Goal: Task Accomplishment & Management: Manage account settings

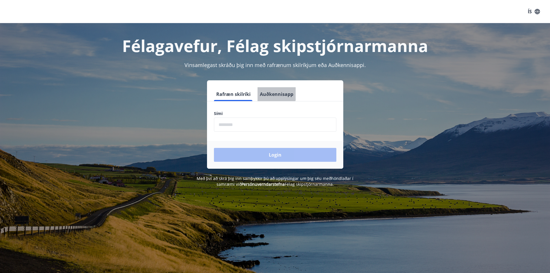
click at [268, 91] on button "Auðkennisapp" at bounding box center [276, 94] width 38 height 14
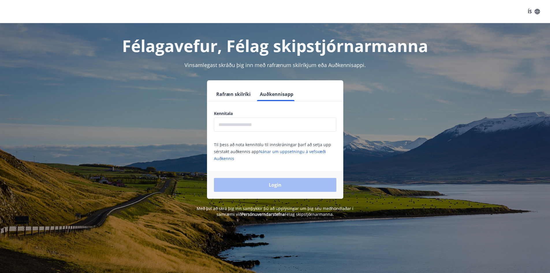
click at [257, 119] on input "text" at bounding box center [275, 124] width 122 height 14
type input "**********"
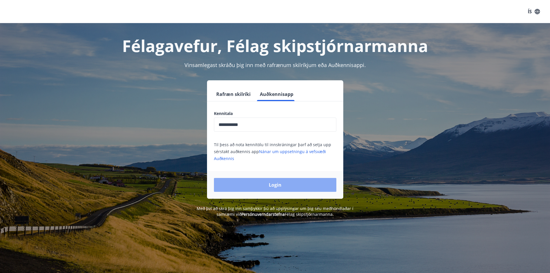
click at [276, 185] on button "Login" at bounding box center [275, 185] width 122 height 14
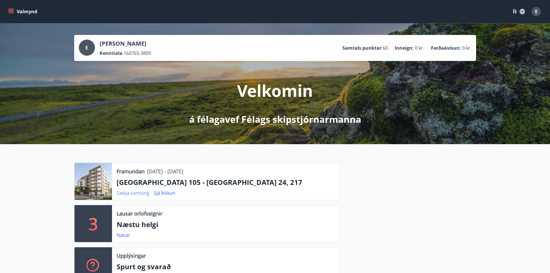
click at [142, 193] on link "Sækja samning" at bounding box center [133, 193] width 33 height 6
click at [14, 11] on button "Valmynd" at bounding box center [23, 11] width 33 height 10
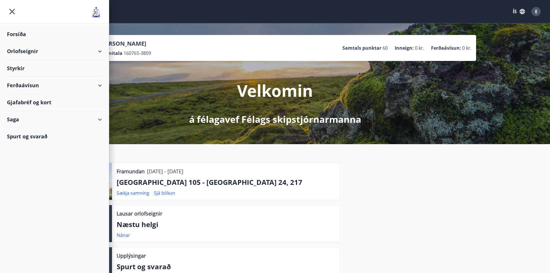
click at [41, 53] on div "Orlofseignir" at bounding box center [54, 51] width 95 height 17
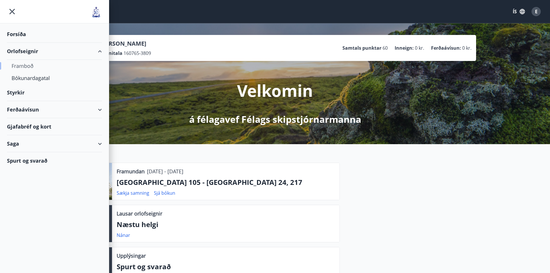
click at [27, 67] on div "Framboð" at bounding box center [55, 66] width 86 height 12
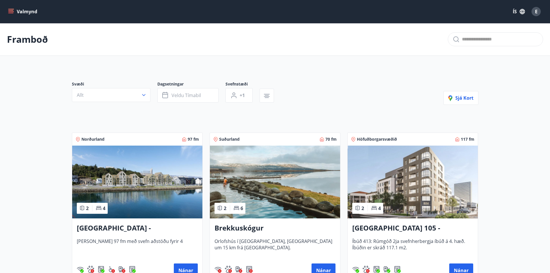
click at [9, 13] on icon "menu" at bounding box center [10, 13] width 5 height 1
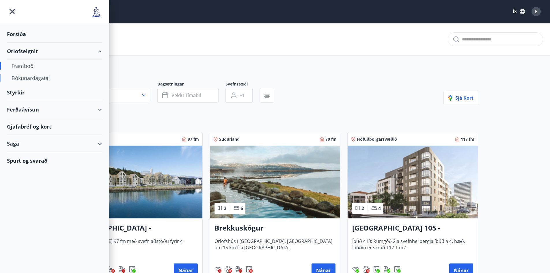
click at [35, 77] on div "Bókunardagatal" at bounding box center [55, 78] width 86 height 12
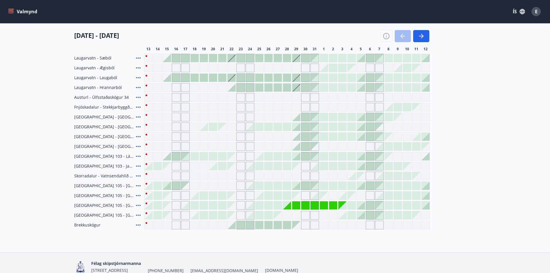
scroll to position [100, 0]
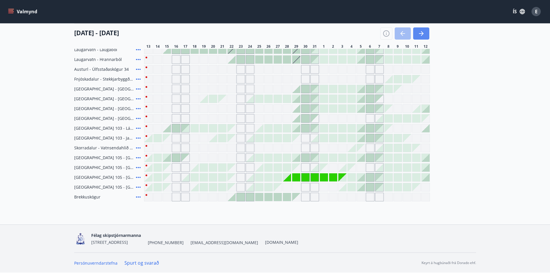
click at [424, 33] on icon "button" at bounding box center [421, 33] width 7 height 7
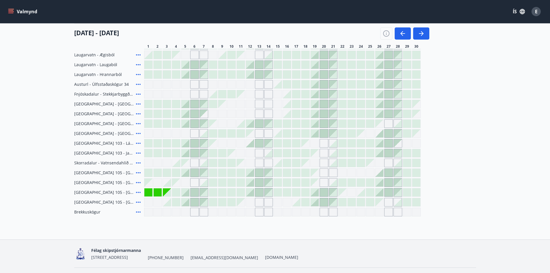
scroll to position [87, 0]
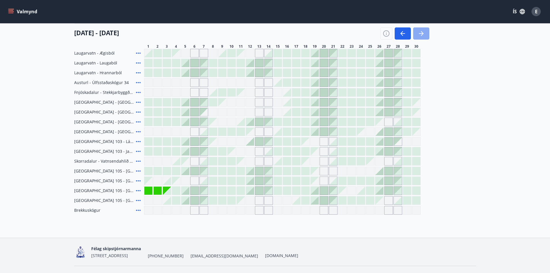
click at [422, 33] on icon "button" at bounding box center [422, 33] width 3 height 5
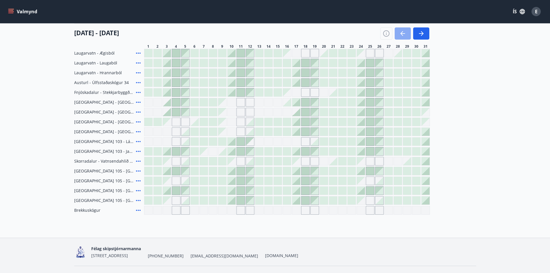
click at [400, 31] on icon "button" at bounding box center [402, 33] width 7 height 7
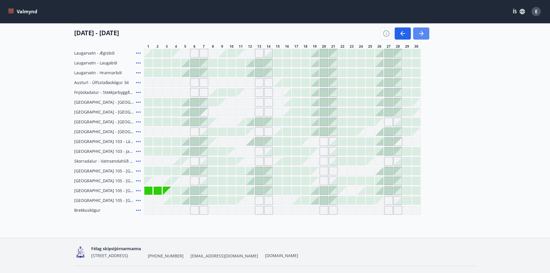
click at [426, 31] on button "button" at bounding box center [421, 33] width 16 height 12
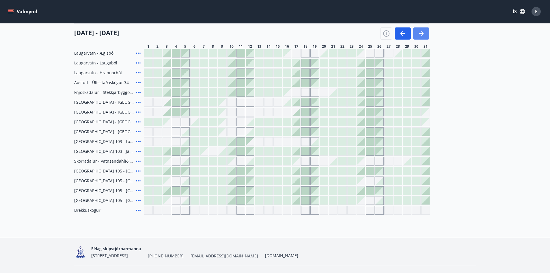
click at [423, 33] on icon "button" at bounding box center [422, 33] width 3 height 5
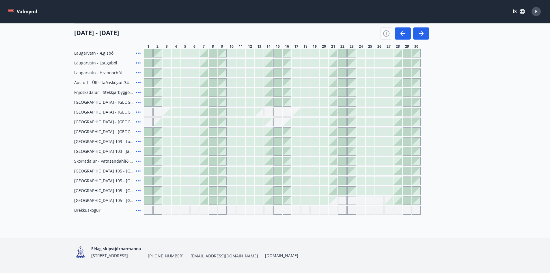
click at [139, 199] on icon at bounding box center [138, 200] width 7 height 7
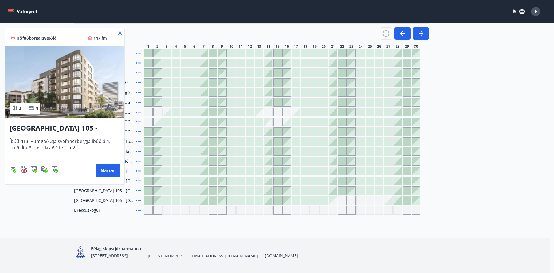
click at [119, 33] on icon at bounding box center [120, 32] width 7 height 7
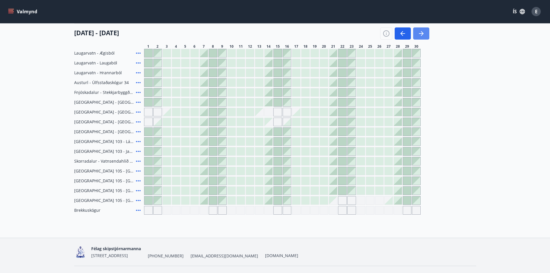
click at [423, 33] on icon "button" at bounding box center [421, 33] width 7 height 7
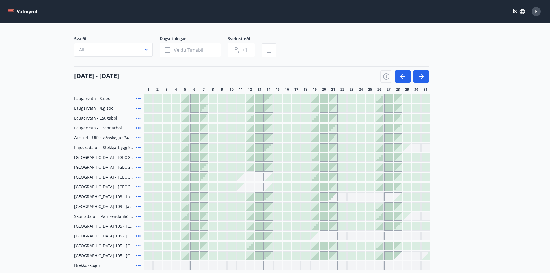
scroll to position [13, 0]
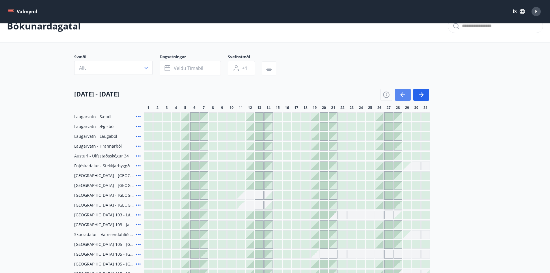
click at [406, 96] on icon "button" at bounding box center [402, 94] width 7 height 7
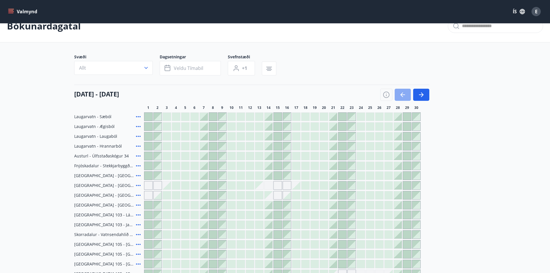
click at [406, 96] on icon "button" at bounding box center [402, 94] width 7 height 7
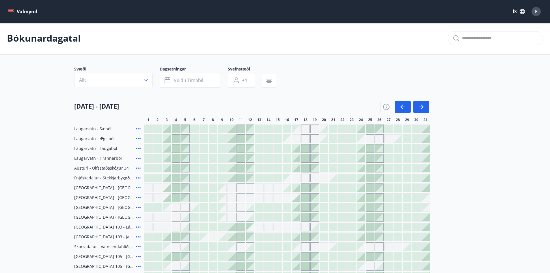
scroll to position [0, 0]
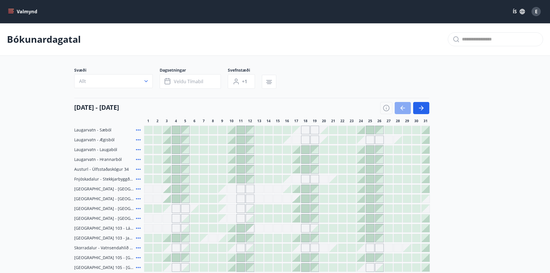
click at [403, 109] on icon "button" at bounding box center [402, 107] width 7 height 7
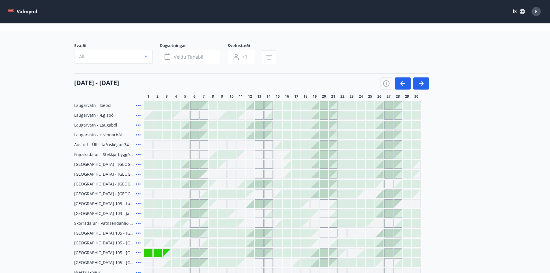
scroll to position [58, 0]
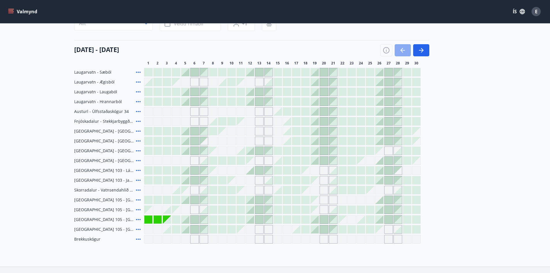
click at [403, 49] on icon "button" at bounding box center [402, 50] width 7 height 7
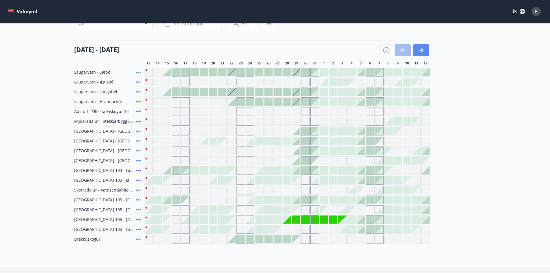
click at [420, 55] on button "button" at bounding box center [421, 50] width 16 height 12
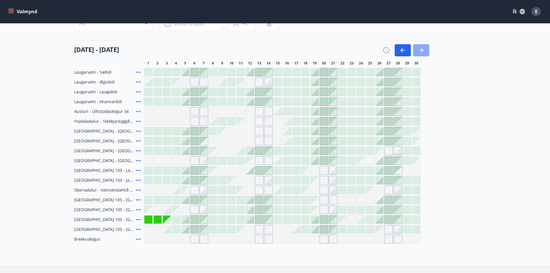
click at [420, 55] on button "button" at bounding box center [421, 50] width 16 height 12
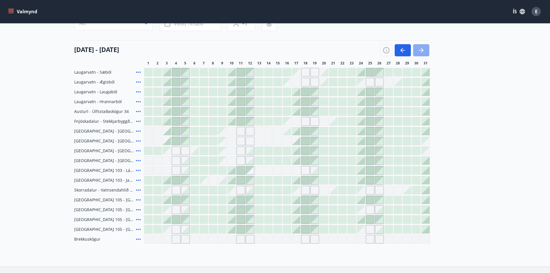
click at [420, 55] on button "button" at bounding box center [421, 50] width 16 height 12
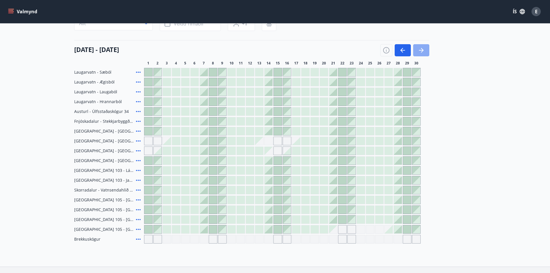
click at [420, 55] on button "button" at bounding box center [421, 50] width 16 height 12
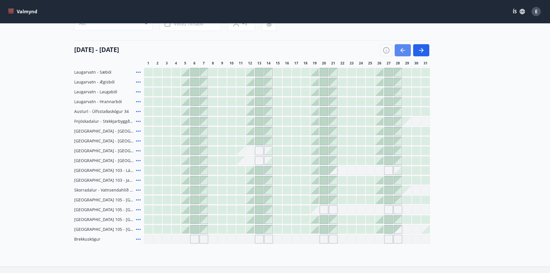
click at [398, 51] on button "button" at bounding box center [402, 50] width 16 height 12
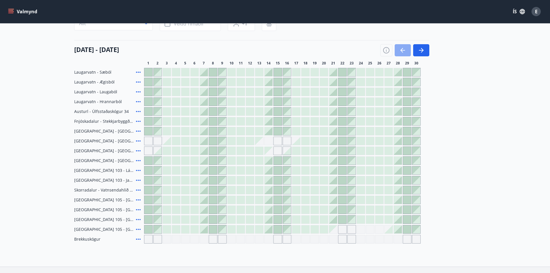
click at [398, 51] on button "button" at bounding box center [402, 50] width 16 height 12
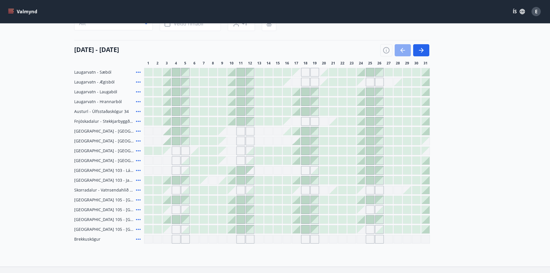
click at [398, 51] on button "button" at bounding box center [402, 50] width 16 height 12
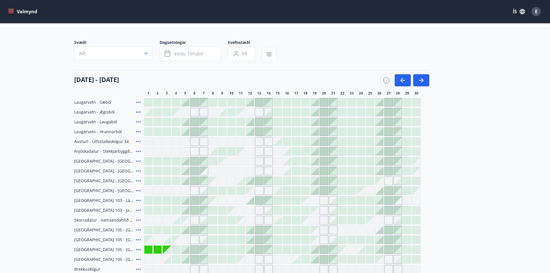
scroll to position [0, 0]
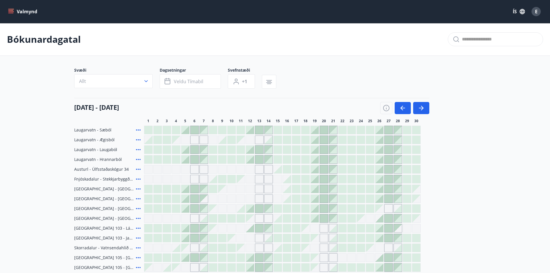
click at [10, 11] on icon "menu" at bounding box center [10, 10] width 5 height 1
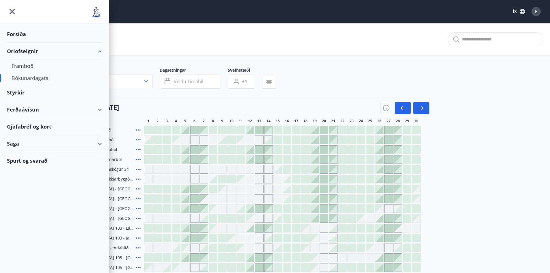
click at [32, 146] on div "Saga" at bounding box center [54, 143] width 95 height 17
click at [25, 172] on div "Bókanir" at bounding box center [55, 170] width 86 height 12
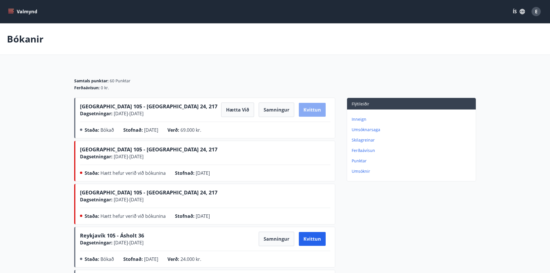
click at [310, 108] on button "Kvittun" at bounding box center [312, 110] width 27 height 14
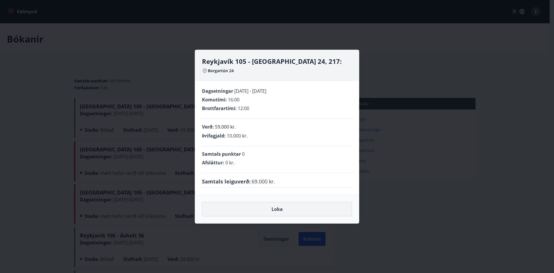
click at [285, 211] on button "Loka" at bounding box center [277, 209] width 150 height 14
